Goal: Task Accomplishment & Management: Manage account settings

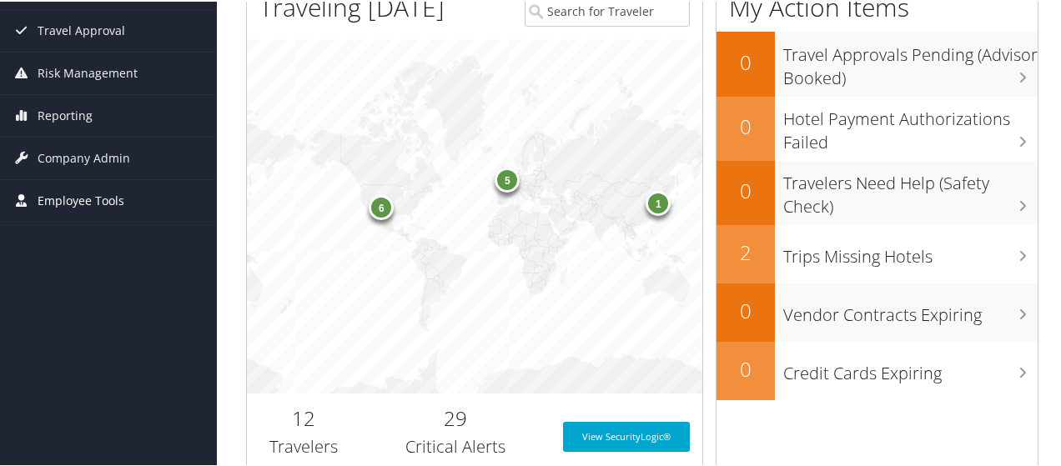
scroll to position [250, 0]
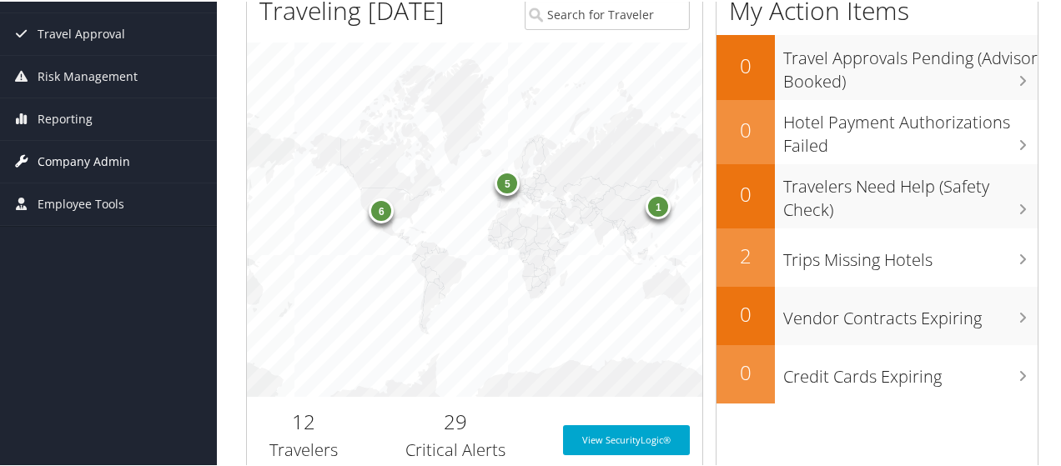
click at [92, 158] on span "Company Admin" at bounding box center [84, 160] width 93 height 42
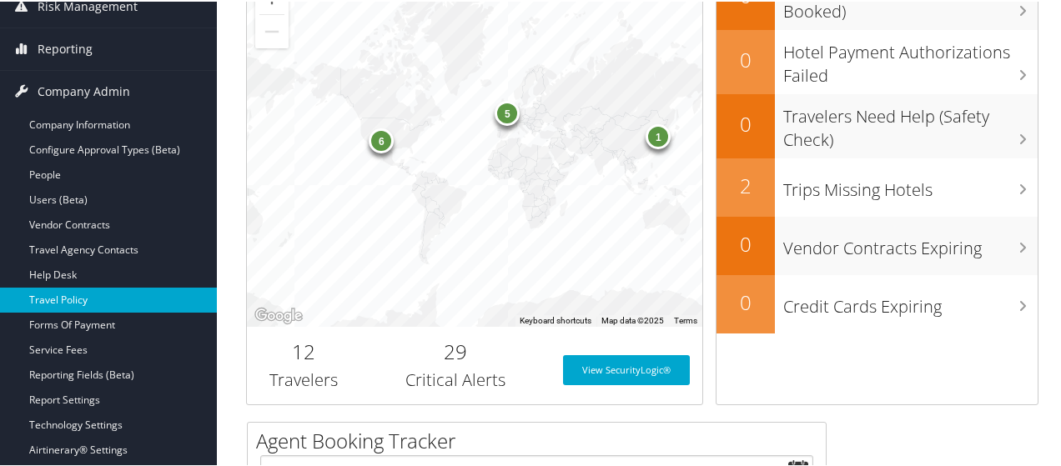
scroll to position [417, 0]
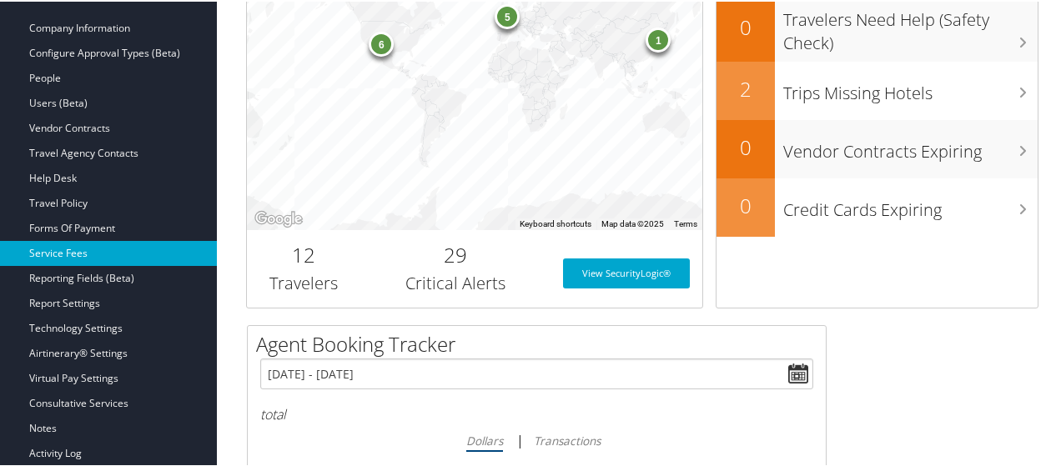
click at [76, 254] on link "Service Fees" at bounding box center [108, 251] width 217 height 25
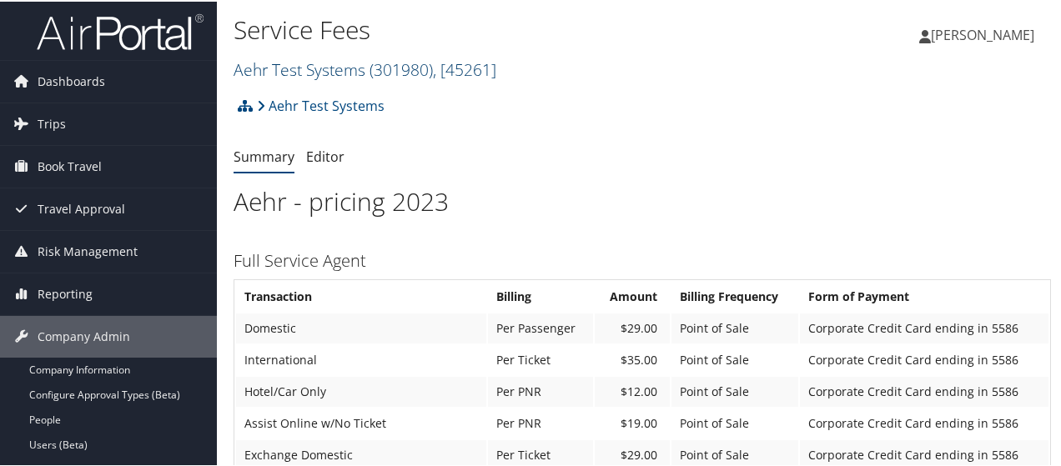
drag, startPoint x: 507, startPoint y: 69, endPoint x: 496, endPoint y: 69, distance: 10.8
click at [506, 69] on h2 "Aehr Test Systems ( 301980 ) , [ 45261 ]" at bounding box center [506, 67] width 545 height 28
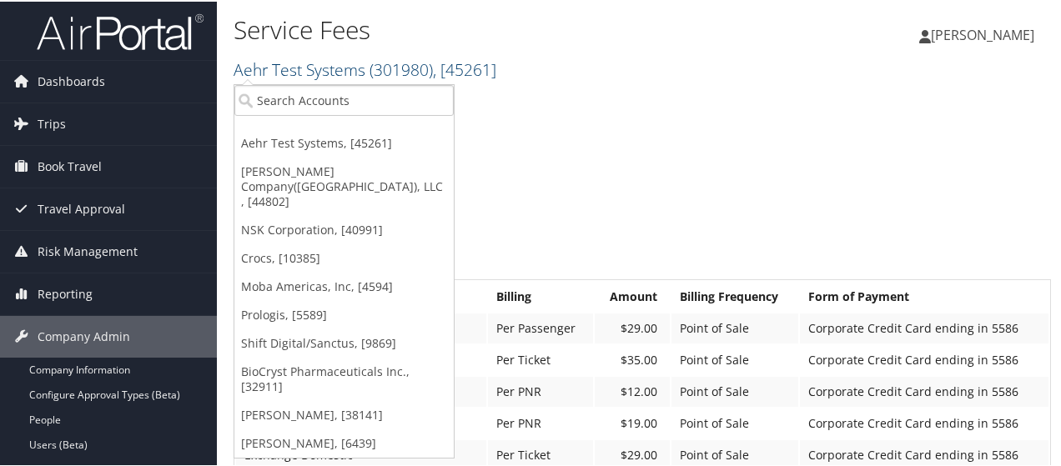
click at [496, 69] on span ", [ 45261 ]" at bounding box center [464, 68] width 63 height 23
paste input "1655"
type input "1655"
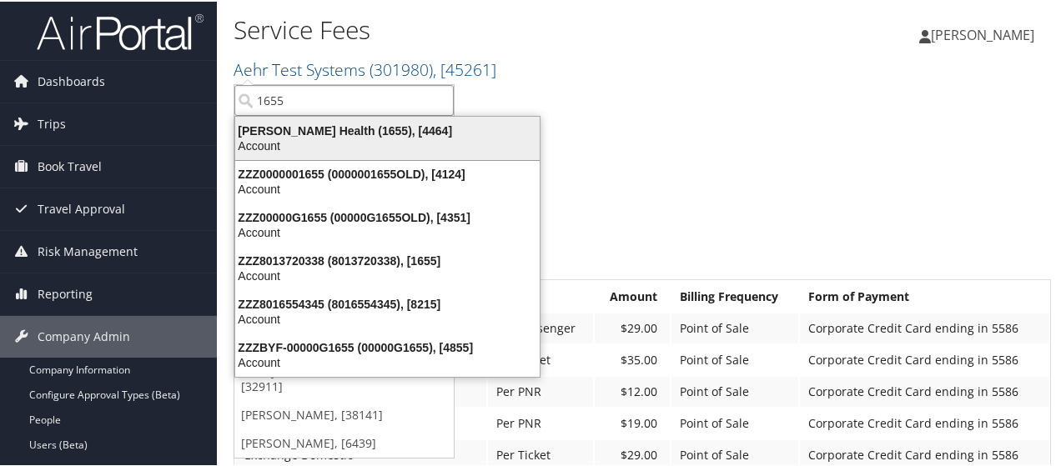
click at [292, 137] on div "Account" at bounding box center [387, 144] width 325 height 15
